Goal: Task Accomplishment & Management: Manage account settings

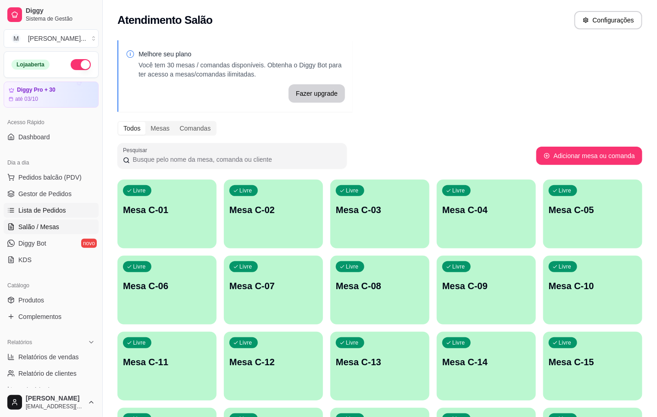
click at [47, 212] on span "Lista de Pedidos" at bounding box center [42, 210] width 48 height 9
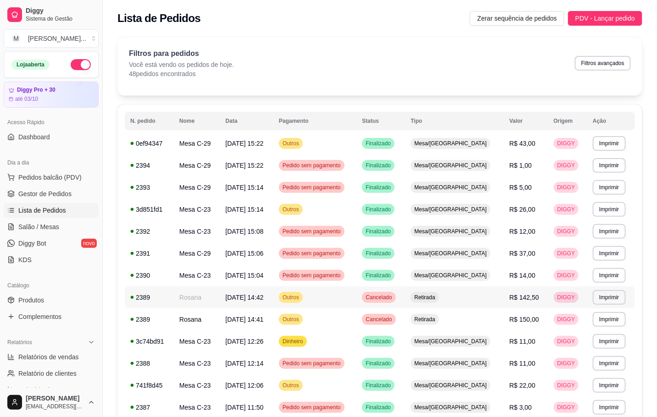
click at [155, 301] on div "2389" at bounding box center [149, 297] width 38 height 9
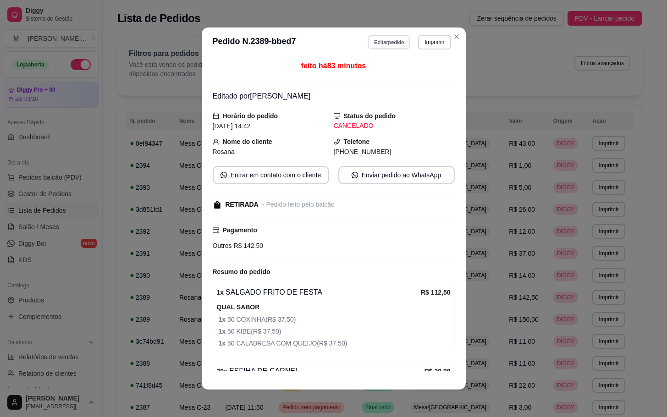
click at [369, 40] on button "Editar pedido" at bounding box center [389, 42] width 43 height 14
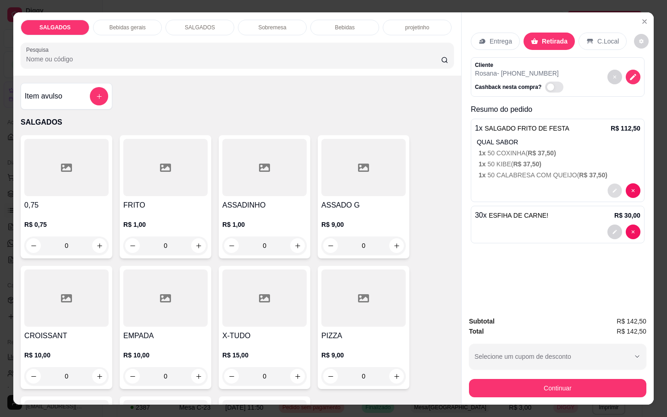
click at [608, 190] on button "decrease-product-quantity" at bounding box center [614, 191] width 14 height 14
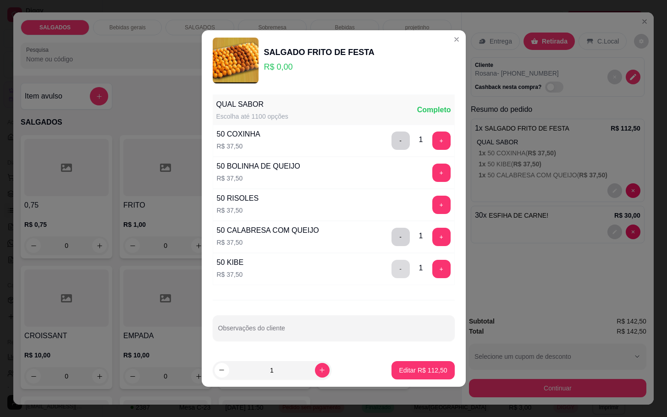
click at [392, 270] on button "-" at bounding box center [401, 269] width 18 height 18
click at [432, 138] on button "+" at bounding box center [441, 141] width 18 height 18
click at [412, 375] on p "Editar R$ 112,50" at bounding box center [423, 370] width 47 height 9
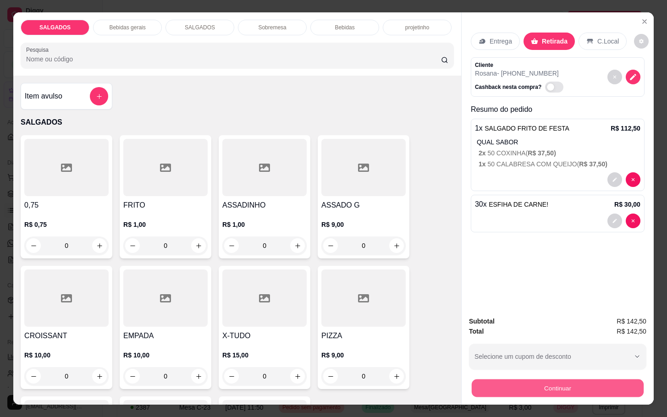
click at [555, 384] on button "Continuar" at bounding box center [558, 388] width 172 height 18
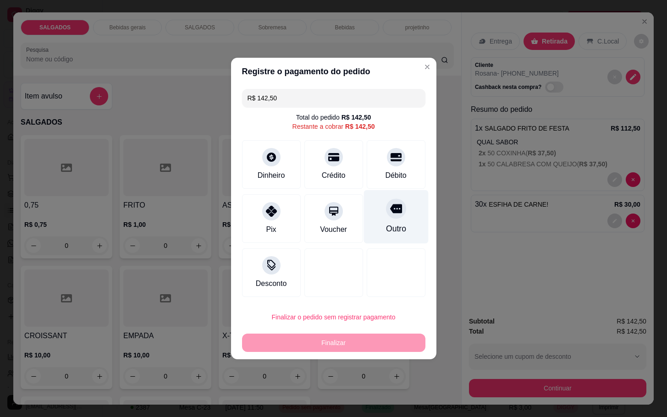
click at [404, 219] on div "Outro" at bounding box center [396, 217] width 65 height 54
type input "R$ 0,00"
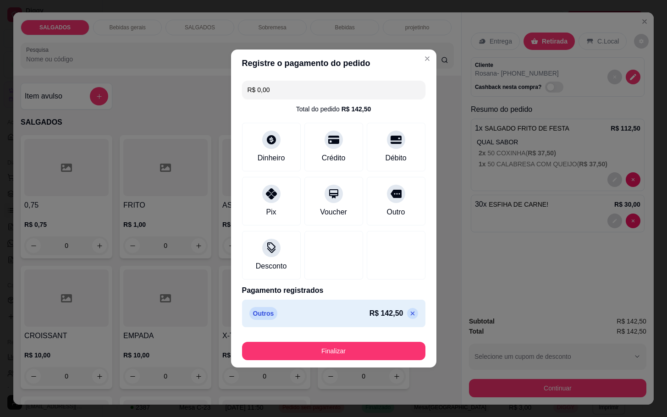
click at [364, 356] on button "Finalizar" at bounding box center [333, 351] width 183 height 18
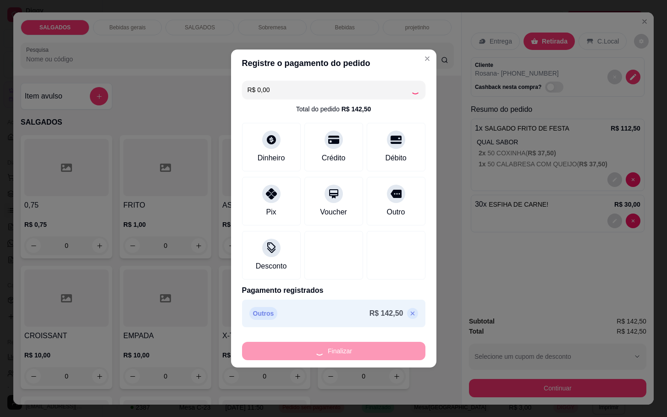
type input "0"
type input "-R$ 142,50"
